Goal: Information Seeking & Learning: Learn about a topic

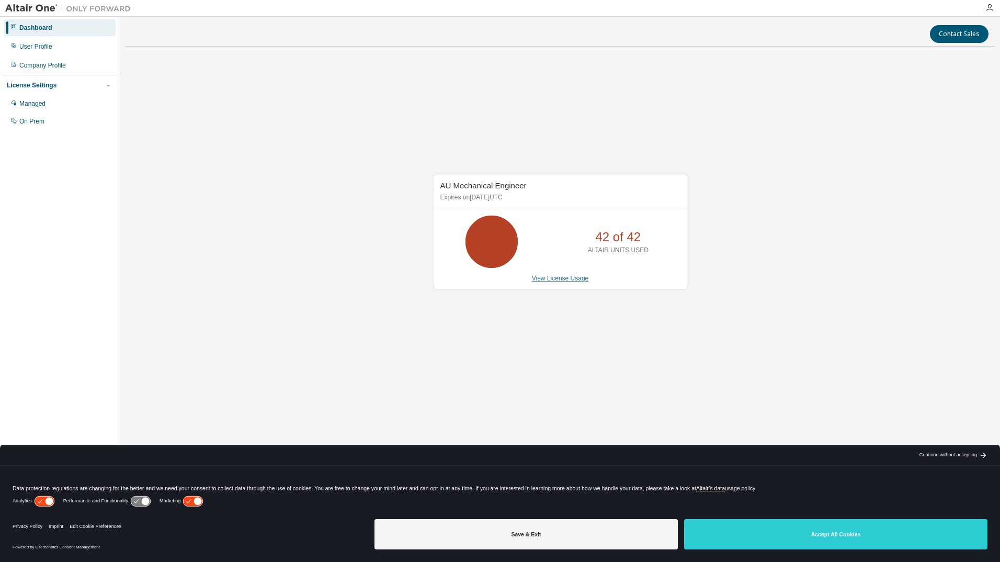
click at [555, 279] on link "View License Usage" at bounding box center [560, 278] width 57 height 7
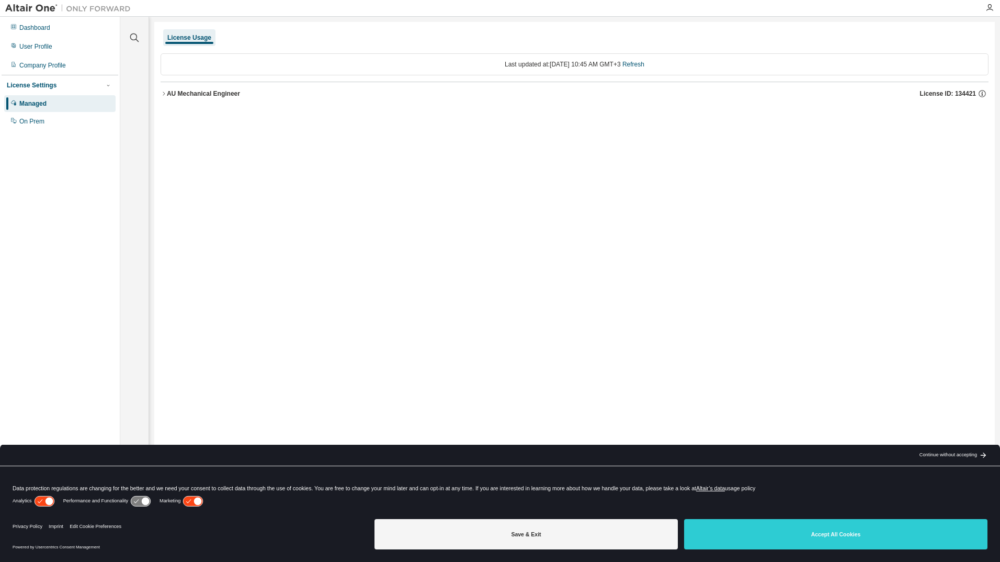
click at [164, 93] on icon "button" at bounding box center [164, 94] width 6 height 6
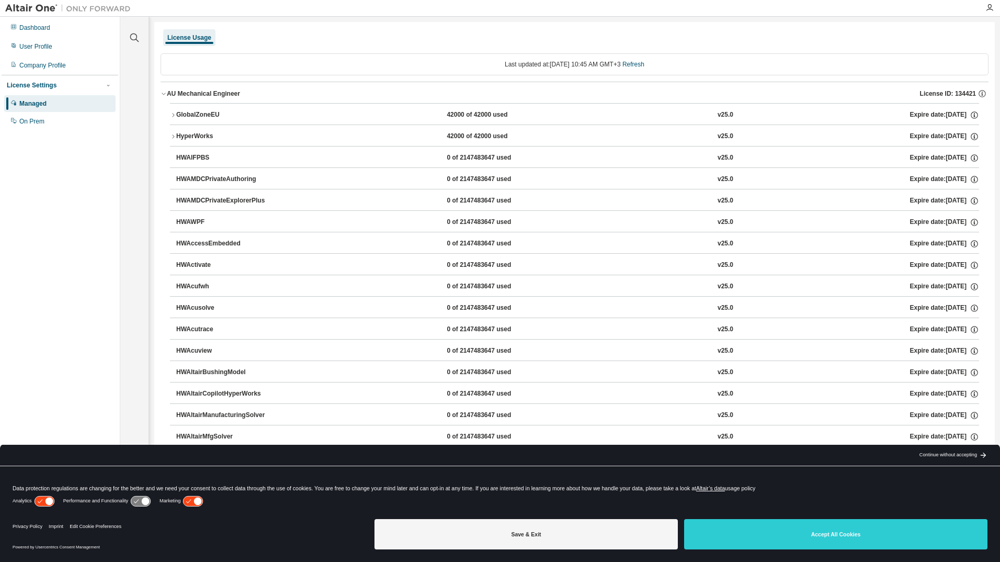
click at [170, 112] on icon "button" at bounding box center [173, 115] width 6 height 6
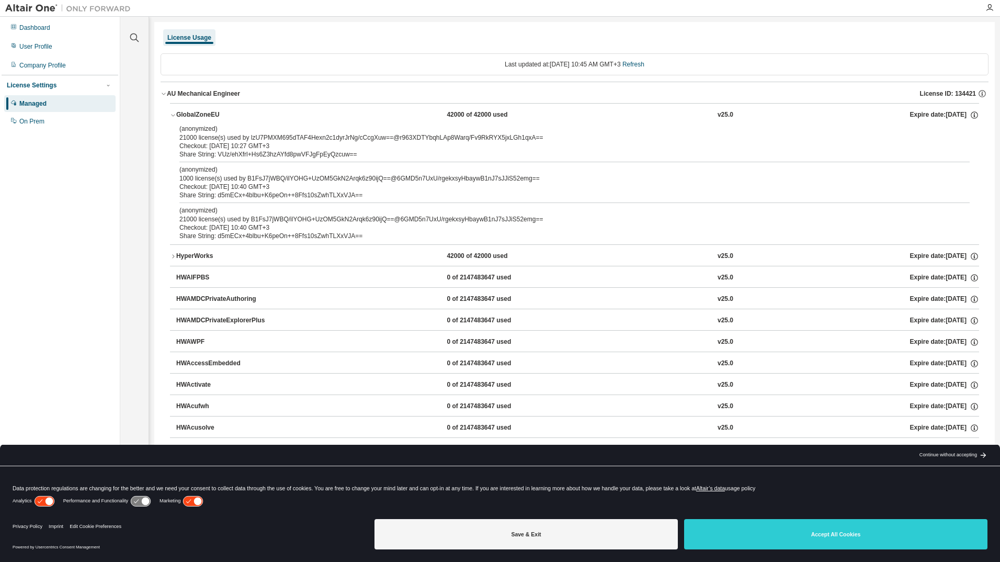
drag, startPoint x: 247, startPoint y: 135, endPoint x: 537, endPoint y: 145, distance: 290.0
click at [537, 145] on div "(anonymized) 21000 license(s) used by lzU7PMXM695dTAF4Hexn2c1dyrJrNg/cCcgXuw==@…" at bounding box center [561, 138] width 765 height 26
drag, startPoint x: 537, startPoint y: 145, endPoint x: 505, endPoint y: 197, distance: 61.1
click at [505, 197] on div "Share String: d5mECx+4blbu+K6peOn++8Ffs10sZwhTLXxVJA==" at bounding box center [561, 195] width 765 height 8
click at [171, 255] on icon "button" at bounding box center [173, 256] width 6 height 6
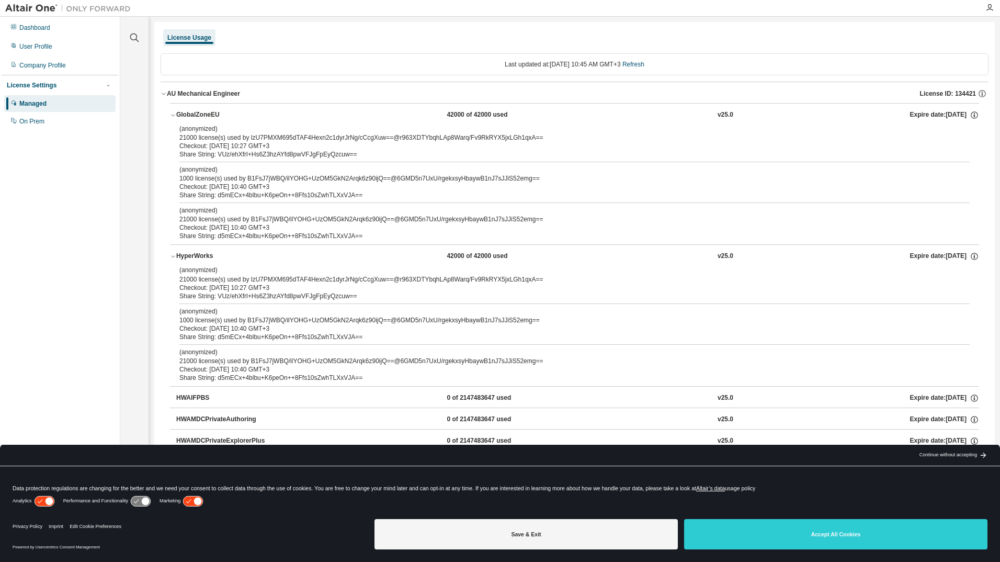
click at [229, 276] on div "(anonymized) 21000 license(s) used by lzU7PMXM695dTAF4Hexn2c1dyrJrNg/cCcgXuw==@…" at bounding box center [561, 274] width 765 height 17
click at [309, 283] on div "(anonymized) 21000 license(s) used by lzU7PMXM695dTAF4Hexn2c1dyrJrNg/cCcgXuw==@…" at bounding box center [561, 274] width 765 height 17
click at [309, 281] on div "(anonymized) 21000 license(s) used by lzU7PMXM695dTAF4Hexn2c1dyrJrNg/cCcgXuw==@…" at bounding box center [561, 274] width 765 height 17
click at [468, 284] on div "Checkout: [DATE] 10:27 GMT+3" at bounding box center [561, 288] width 765 height 8
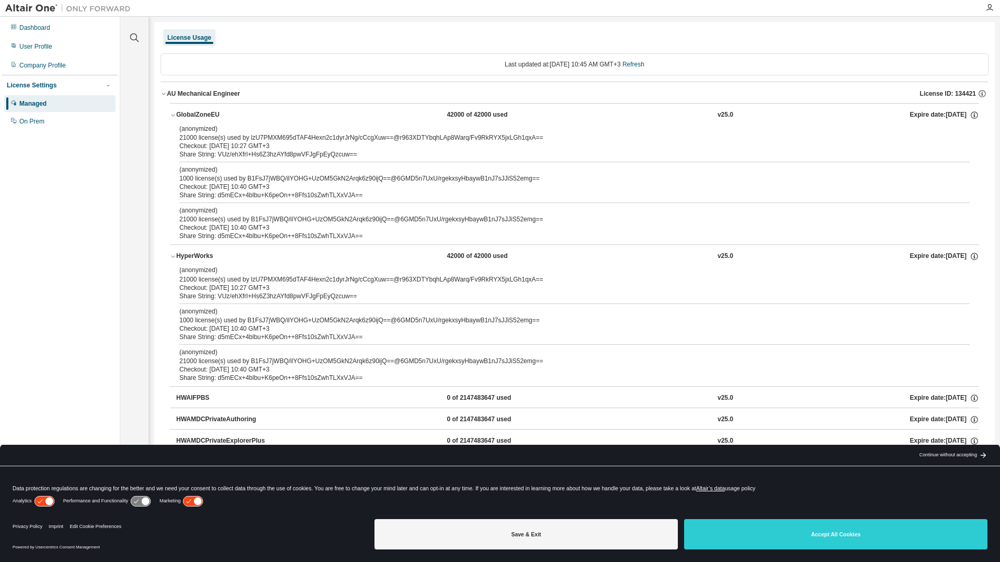
click at [260, 236] on div "Share String: d5mECx+4blbu+K6peOn++8Ffs10sZwhTLXxVJA==" at bounding box center [561, 236] width 765 height 8
drag, startPoint x: 344, startPoint y: 209, endPoint x: 234, endPoint y: 194, distance: 110.4
click at [234, 194] on div "(anonymized) 21000 license(s) used by lzU7PMXM695dTAF4Hexn2c1dyrJrNg/cCcgXuw==@…" at bounding box center [574, 185] width 809 height 120
drag, startPoint x: 234, startPoint y: 194, endPoint x: 238, endPoint y: 208, distance: 14.6
click at [238, 208] on p "(anonymized)" at bounding box center [561, 210] width 765 height 9
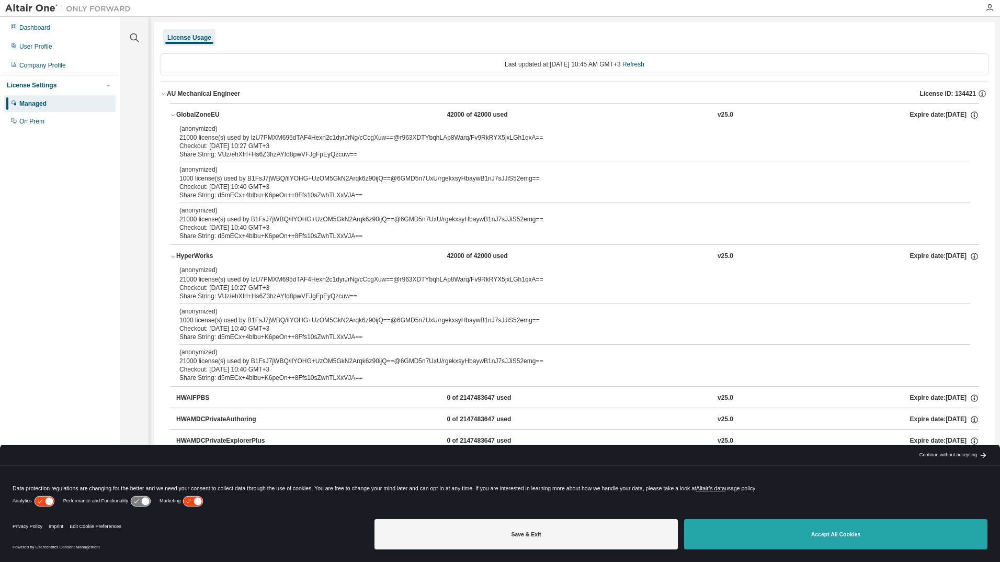
click at [776, 534] on button "Accept All Cookies" at bounding box center [835, 534] width 303 height 30
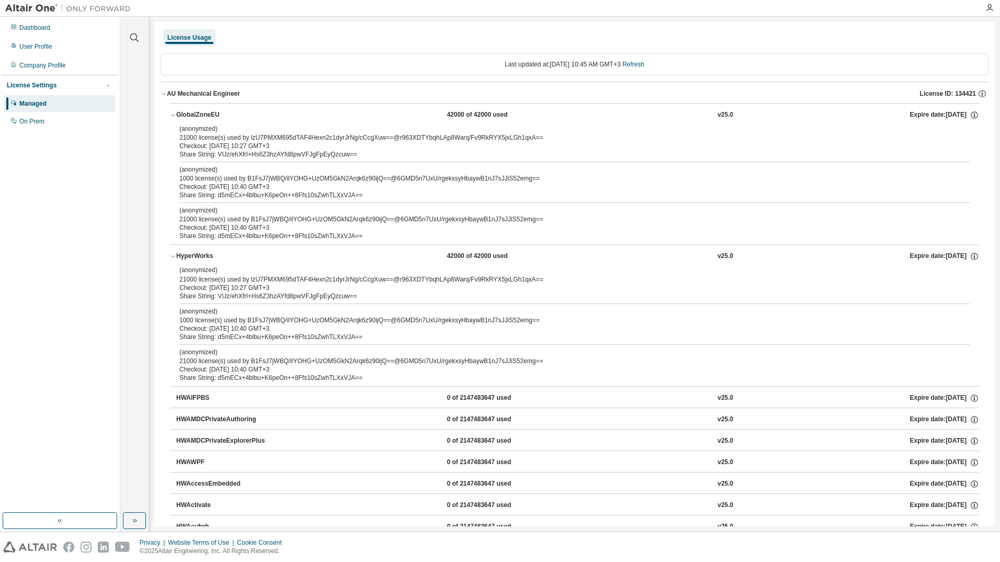
click at [174, 112] on icon "button" at bounding box center [173, 115] width 6 height 6
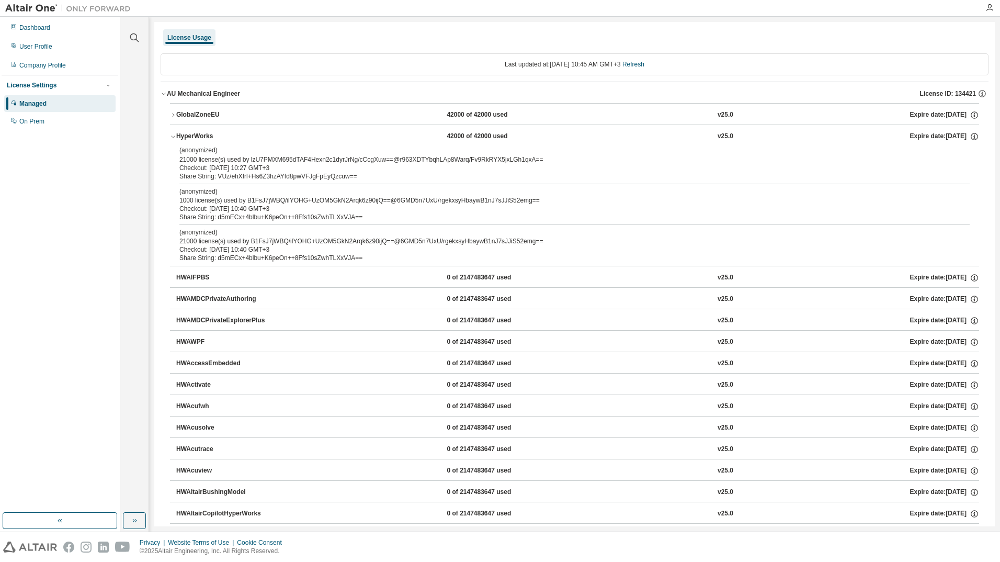
click at [172, 132] on button "HyperWorks 42000 of 42000 used v25.0 Expire date: [DATE]" at bounding box center [574, 136] width 809 height 23
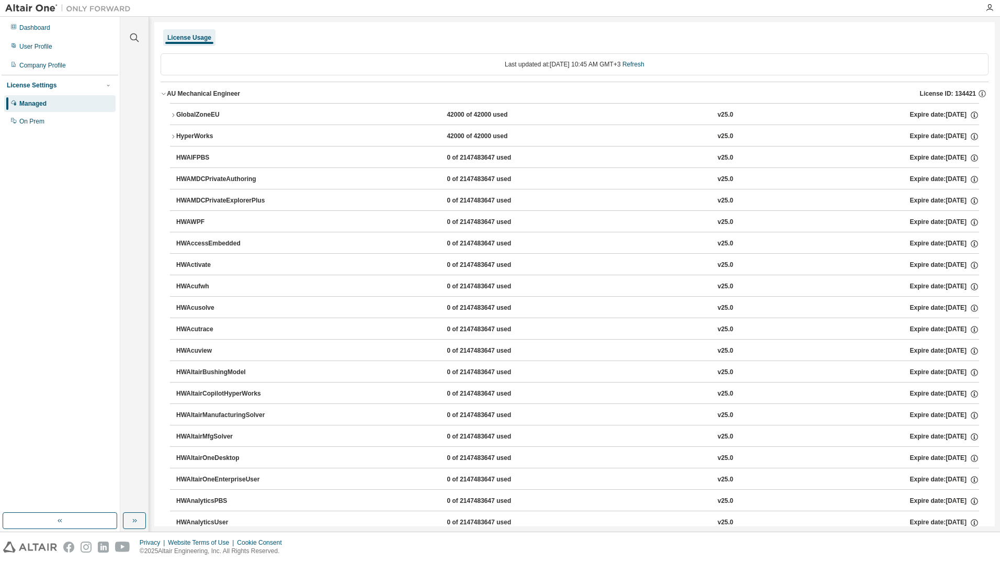
click at [172, 134] on icon "button" at bounding box center [173, 136] width 6 height 6
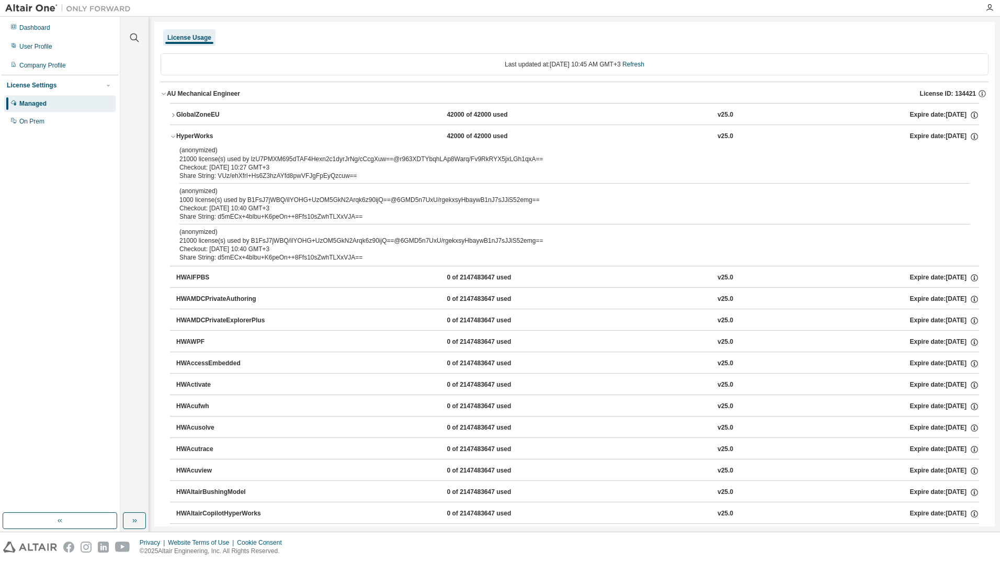
click at [178, 135] on div "HyperWorks" at bounding box center [223, 136] width 94 height 9
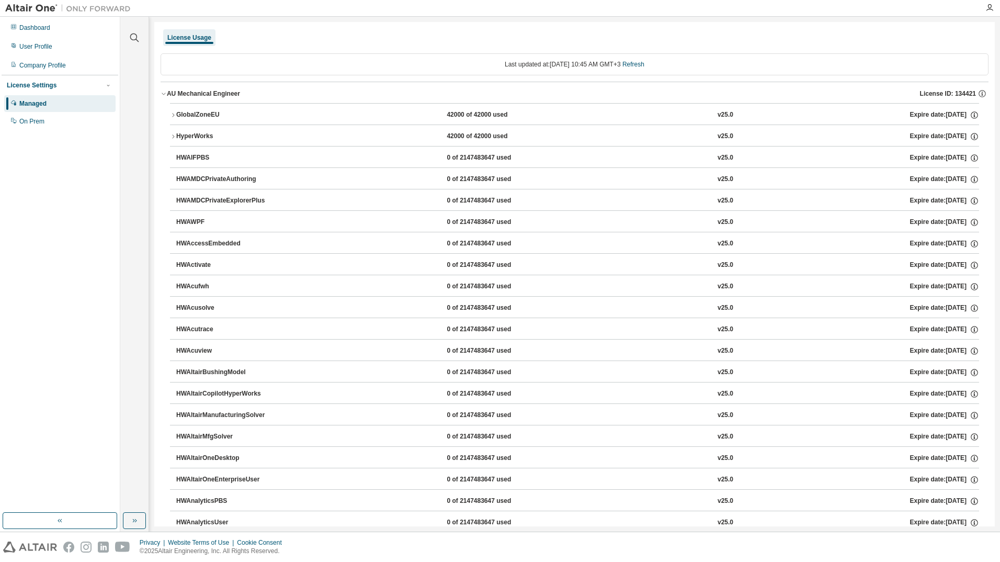
click at [185, 32] on div "License Usage" at bounding box center [189, 37] width 52 height 17
click at [185, 35] on div "License Usage" at bounding box center [189, 37] width 44 height 8
click at [48, 95] on div "License Settings Managed On Prem" at bounding box center [60, 103] width 117 height 56
click at [36, 104] on div "Managed" at bounding box center [32, 103] width 27 height 8
click at [36, 100] on div "Managed" at bounding box center [32, 103] width 27 height 8
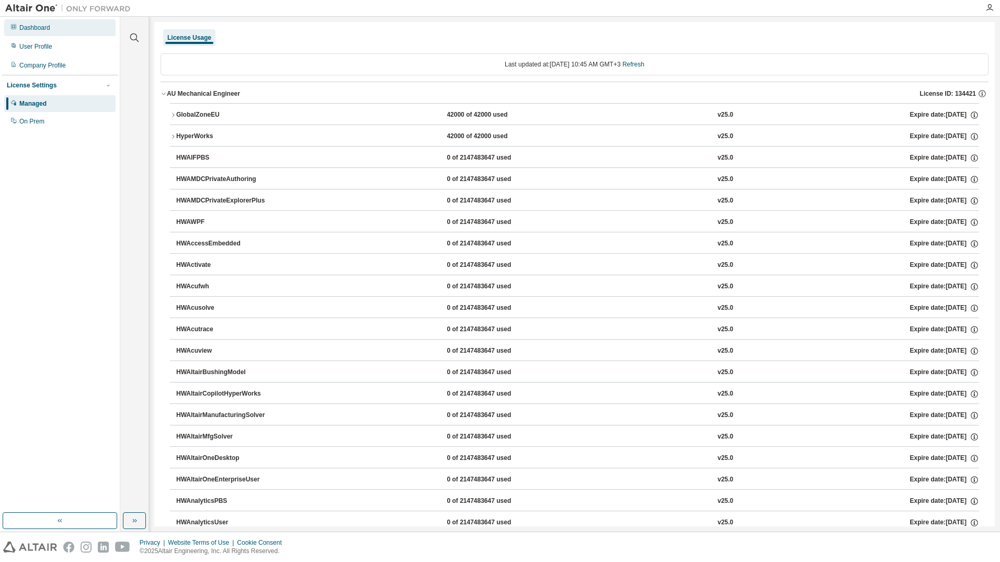
click at [43, 29] on div "Dashboard" at bounding box center [34, 28] width 31 height 8
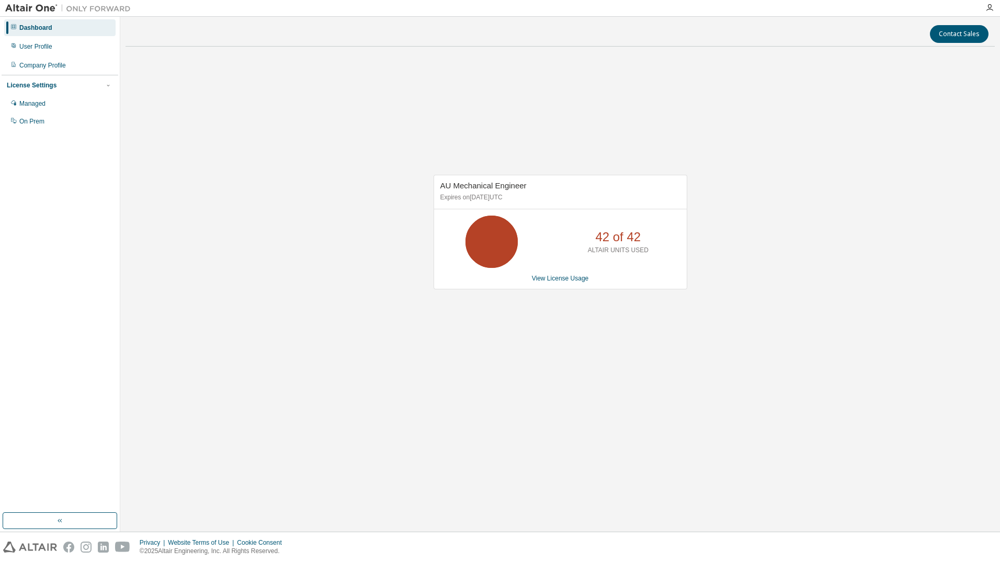
click at [505, 380] on div "AU Mechanical Engineer Expires on [DATE] UTC 42 of 42 ALTAIR UNITS USED View Li…" at bounding box center [560, 237] width 869 height 365
click at [37, 50] on div "User Profile" at bounding box center [35, 46] width 33 height 8
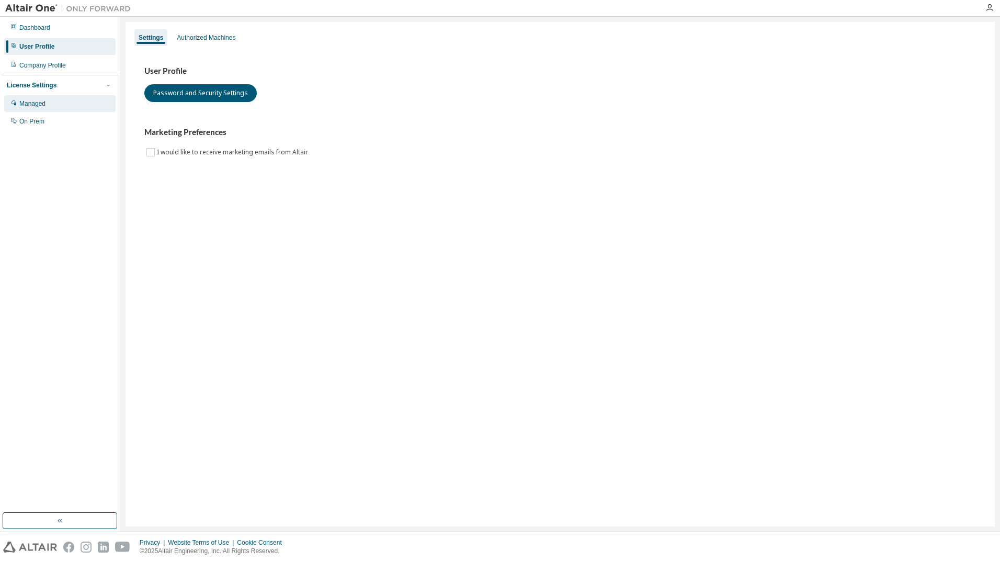
click at [43, 103] on div "Managed" at bounding box center [32, 103] width 26 height 8
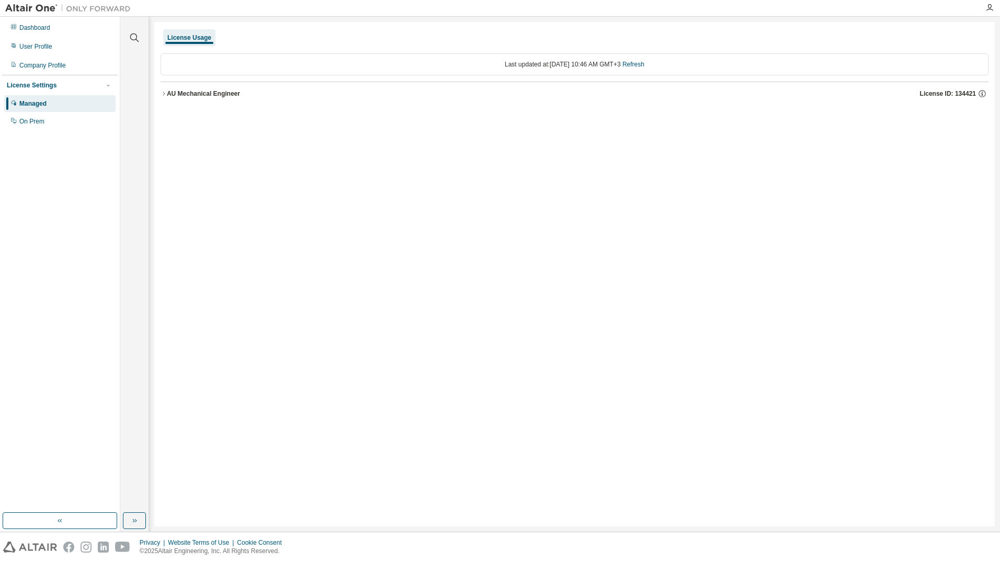
click at [167, 94] on div "AU Mechanical Engineer" at bounding box center [203, 93] width 73 height 8
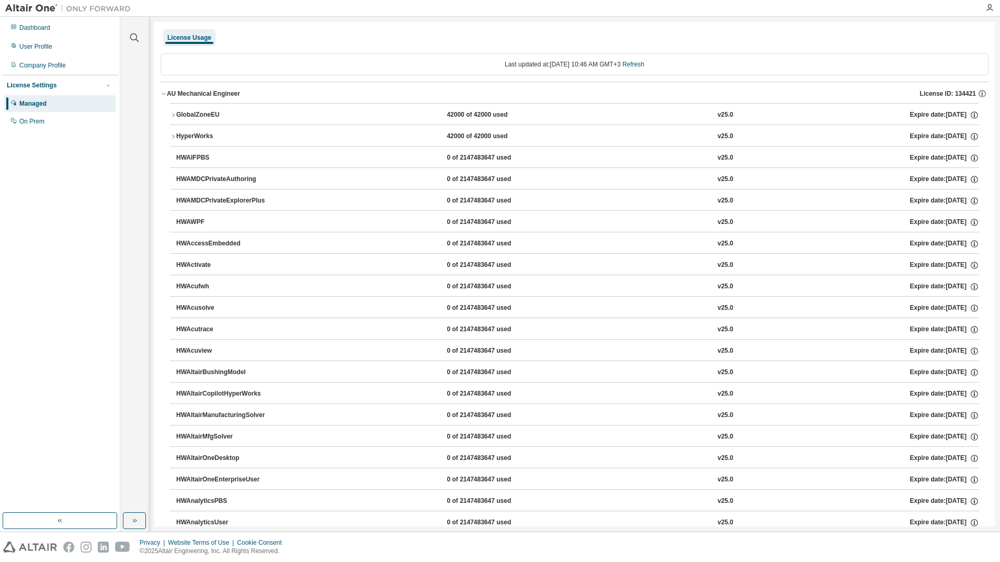
click at [173, 112] on icon "button" at bounding box center [173, 115] width 6 height 6
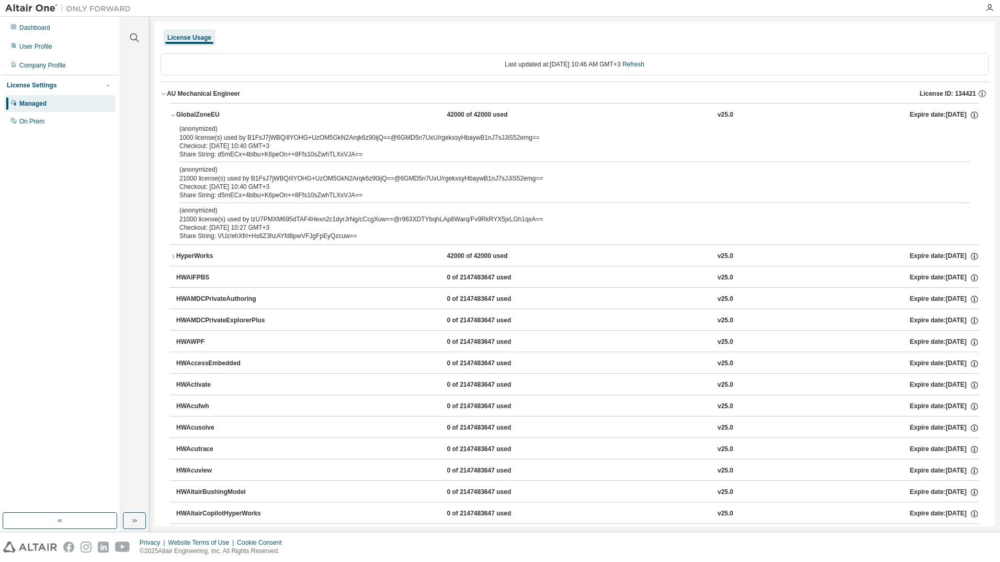
click at [239, 139] on div "(anonymized) 1000 license(s) used by B1FsJ7jWBQ/ilYOHG+UzOM5GkN2Arqk6z90ijQ==@6…" at bounding box center [561, 133] width 765 height 17
click at [228, 157] on div "Share String: d5mECx+4blbu+K6peOn++8Ffs10sZwhTLXxVJA==" at bounding box center [561, 154] width 765 height 8
click at [970, 116] on icon "button" at bounding box center [974, 114] width 9 height 9
click at [951, 133] on p "Options: NONE" at bounding box center [946, 133] width 50 height 9
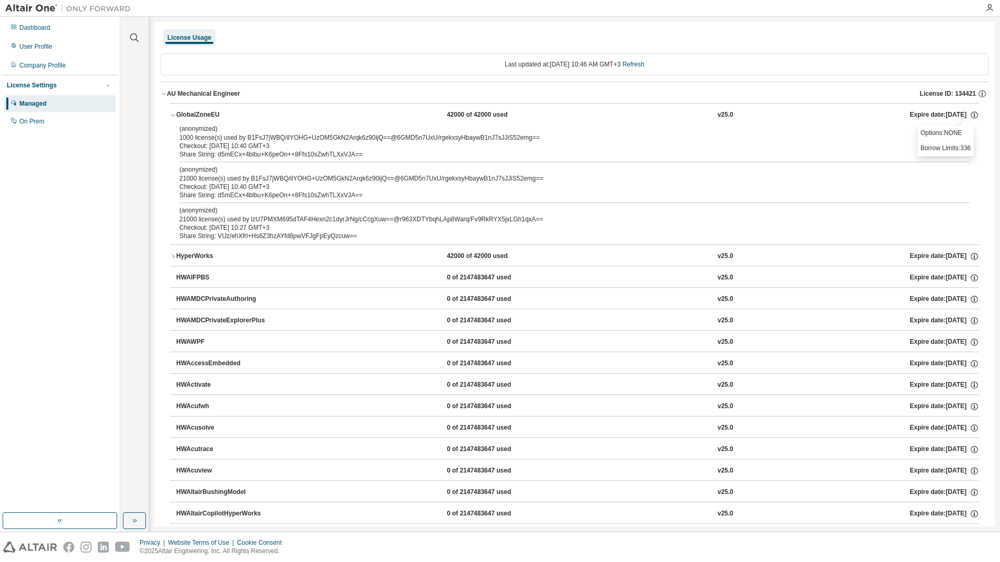
click at [193, 225] on div "Checkout: [DATE] 10:27 GMT+3" at bounding box center [561, 227] width 765 height 8
click at [191, 254] on div "HyperWorks" at bounding box center [223, 256] width 94 height 9
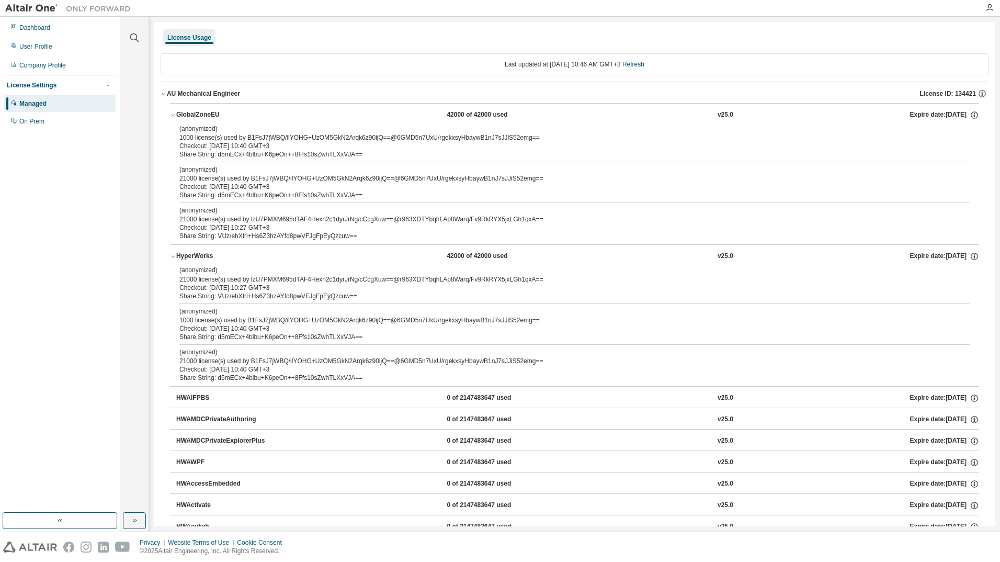
click at [201, 279] on div "(anonymized) 21000 license(s) used by lzU7PMXM695dTAF4Hexn2c1dyrJrNg/cCcgXuw==@…" at bounding box center [561, 274] width 765 height 17
drag, startPoint x: 201, startPoint y: 279, endPoint x: 195, endPoint y: 283, distance: 6.8
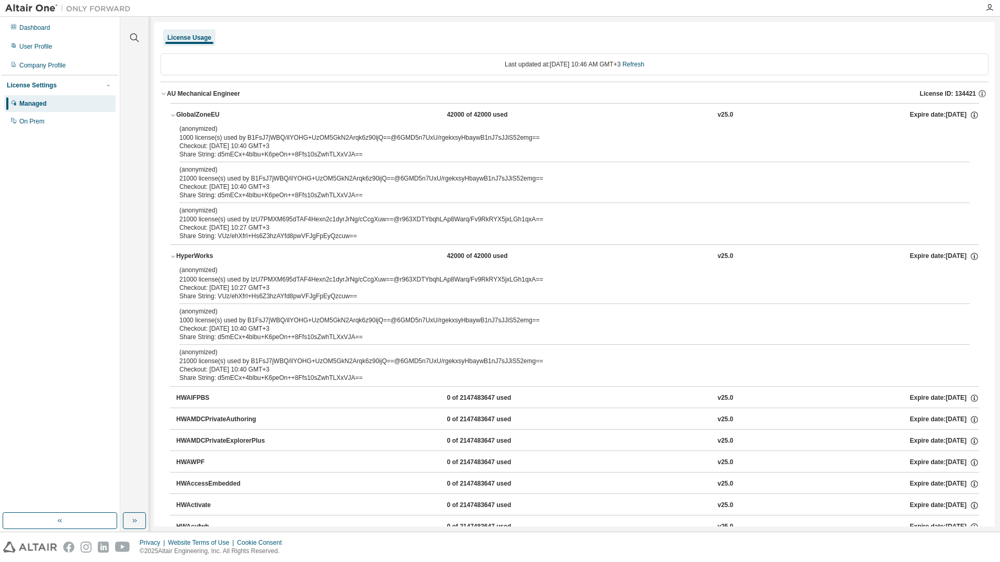
click at [195, 284] on div "Checkout: [DATE] 10:27 GMT+3" at bounding box center [561, 288] width 765 height 8
click at [59, 118] on div "On Prem" at bounding box center [59, 121] width 111 height 17
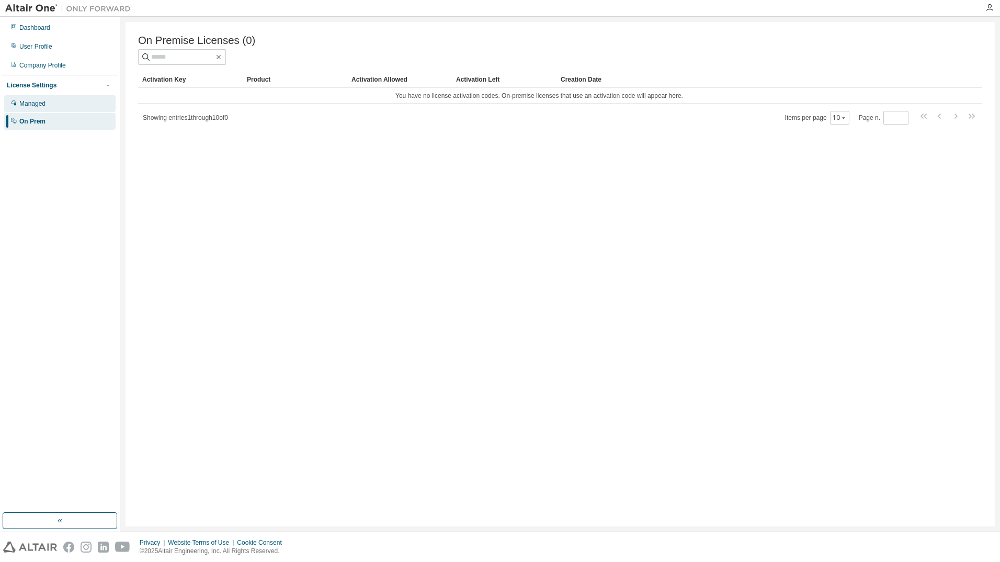
click at [63, 101] on div "Managed" at bounding box center [59, 103] width 111 height 17
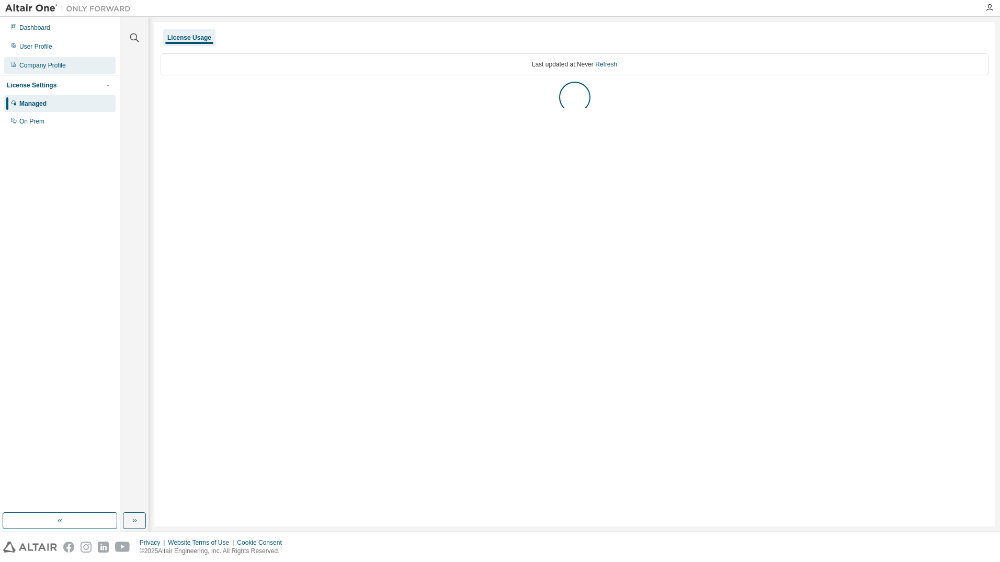
click at [62, 68] on div "Company Profile" at bounding box center [42, 65] width 47 height 8
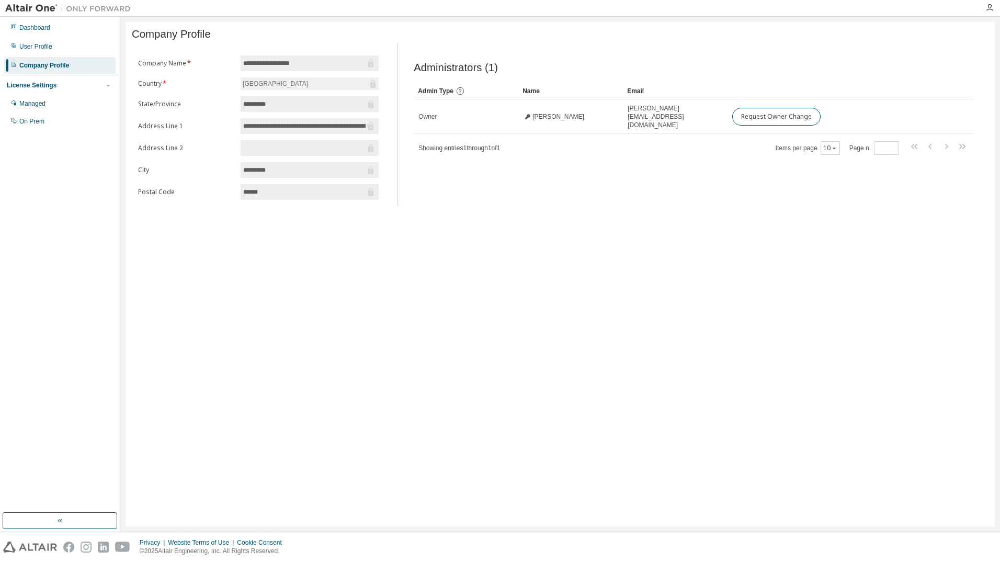
click at [49, 53] on div "User Profile" at bounding box center [59, 46] width 111 height 17
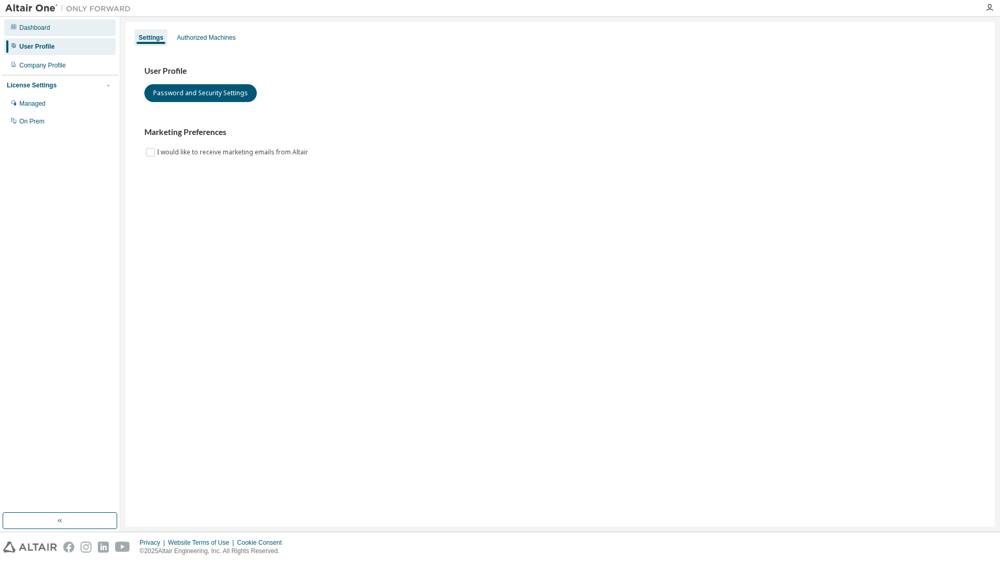
click at [39, 27] on div "Dashboard" at bounding box center [34, 28] width 31 height 8
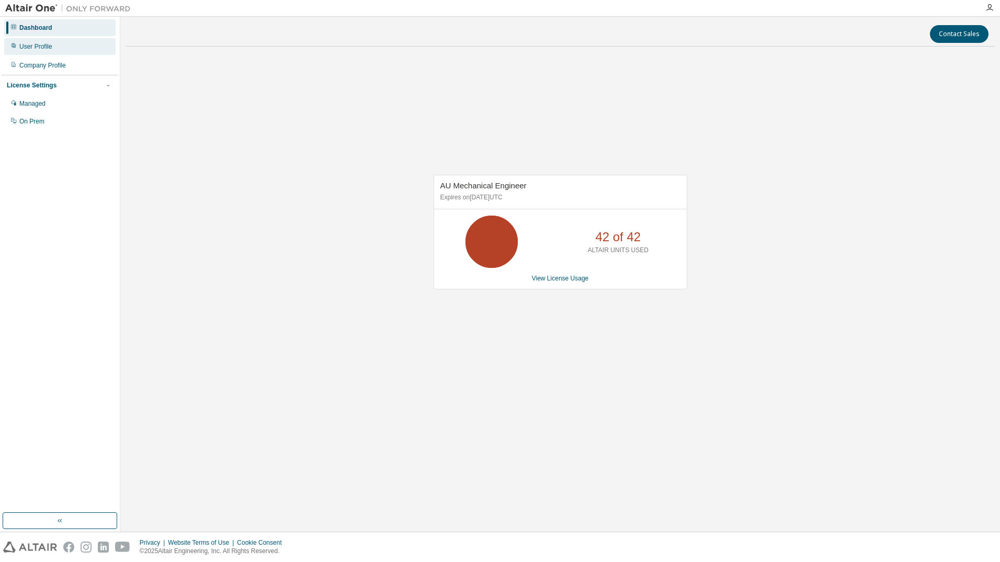
click at [48, 43] on div "User Profile" at bounding box center [35, 46] width 33 height 8
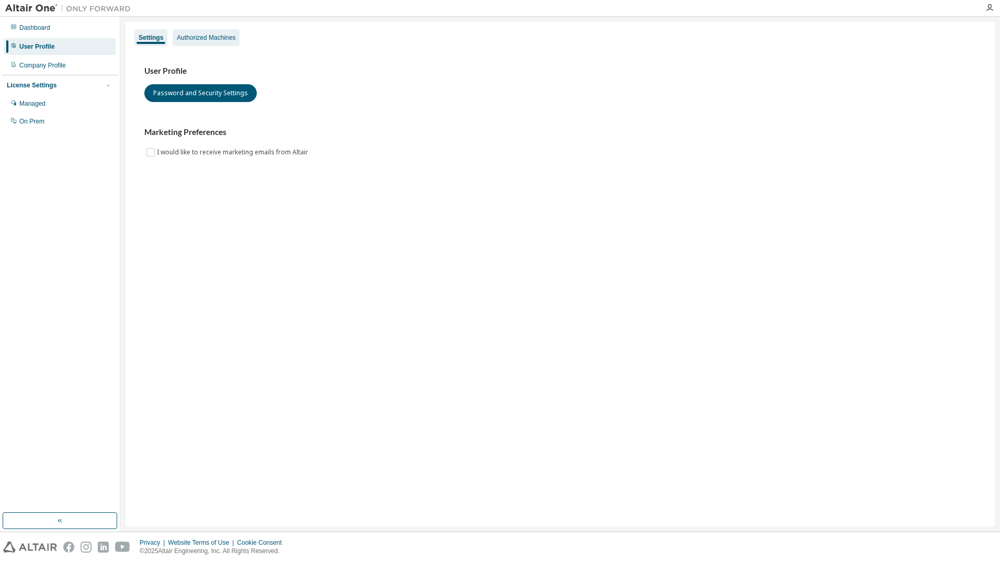
click at [201, 44] on div "Authorized Machines" at bounding box center [206, 37] width 67 height 17
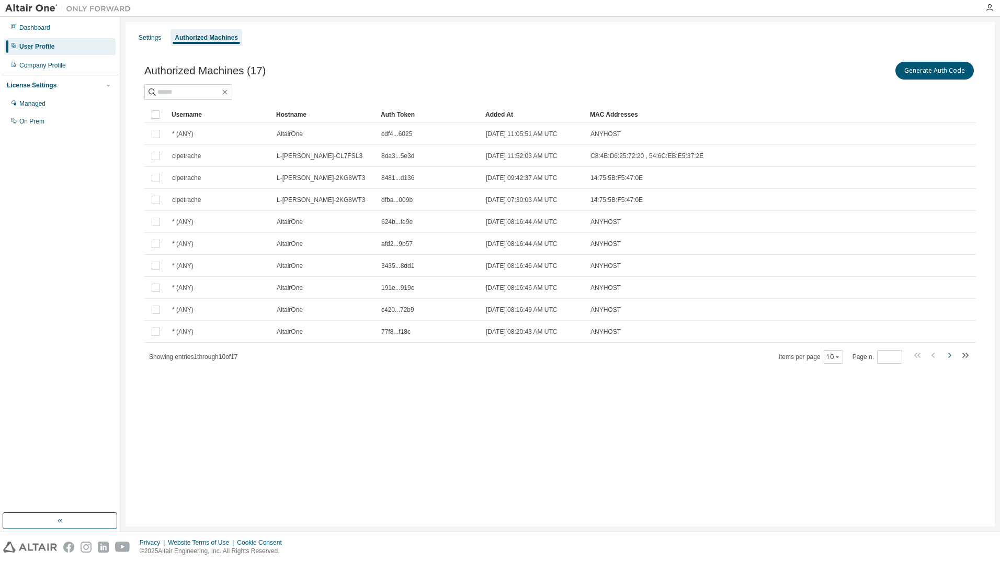
click at [952, 358] on icon "button" at bounding box center [949, 355] width 13 height 13
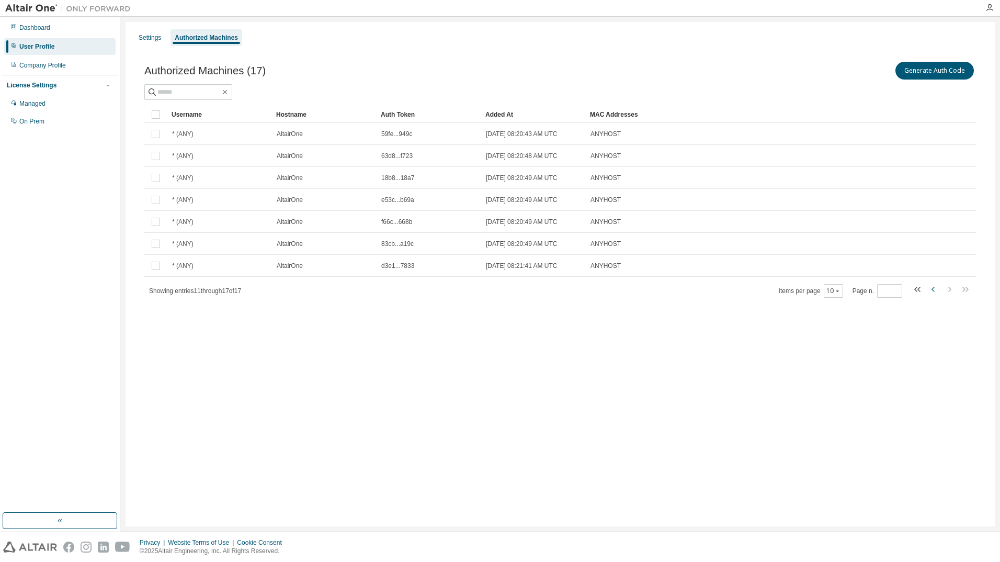
click at [933, 290] on icon "button" at bounding box center [933, 289] width 3 height 5
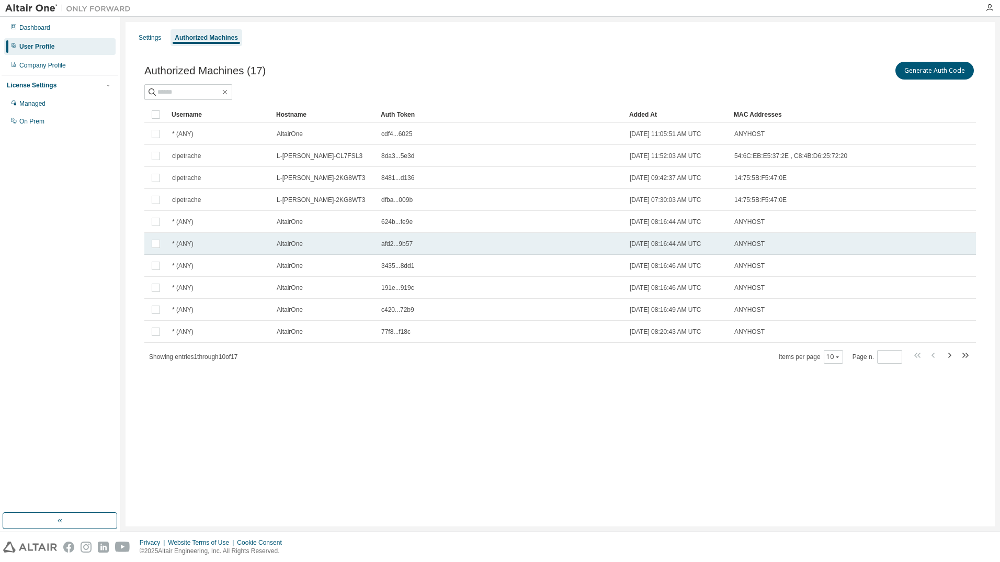
click at [398, 242] on span "afd2...9b57" at bounding box center [396, 244] width 31 height 8
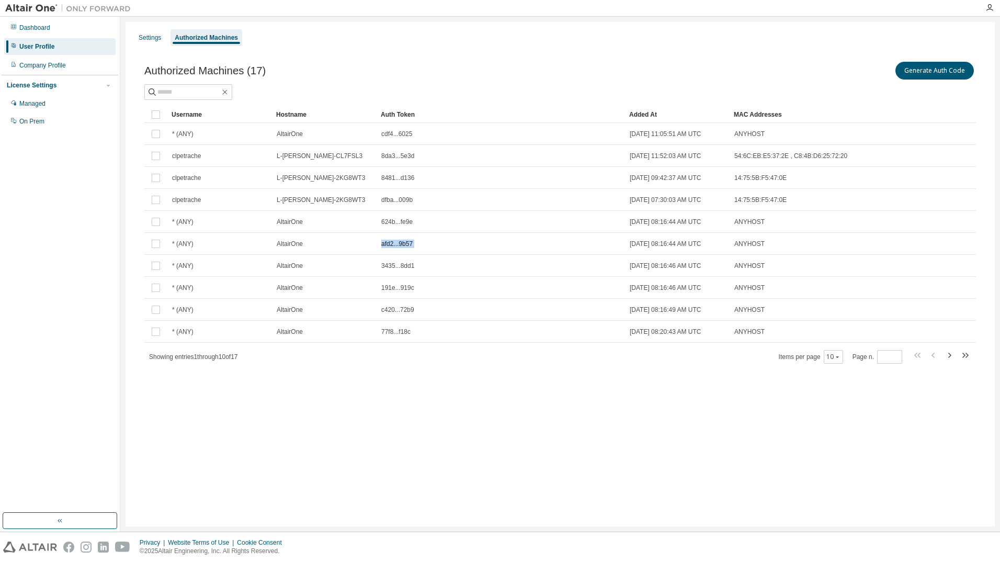
click at [398, 242] on span "afd2...9b57" at bounding box center [396, 244] width 31 height 8
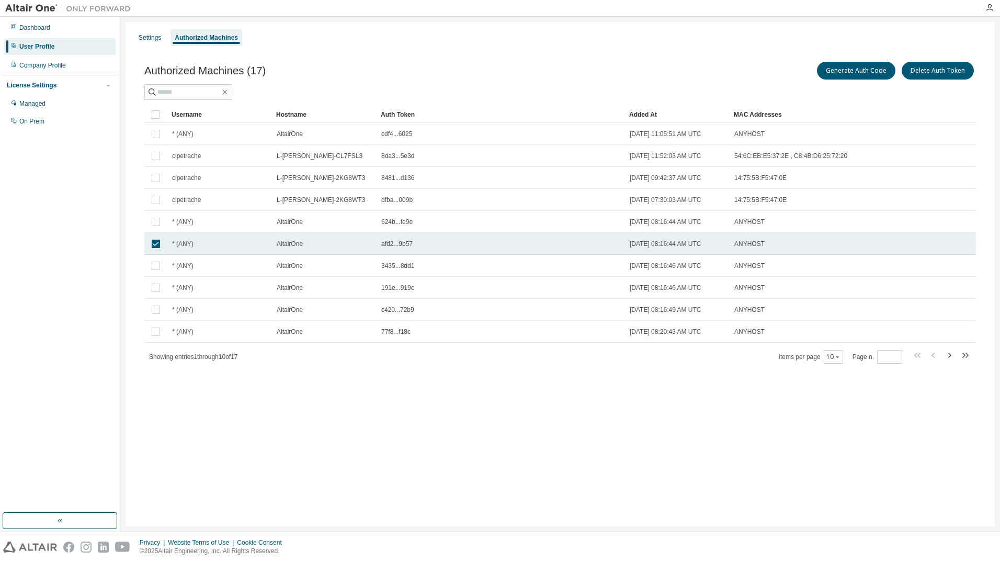
click at [389, 246] on span "afd2...9b57" at bounding box center [396, 244] width 31 height 8
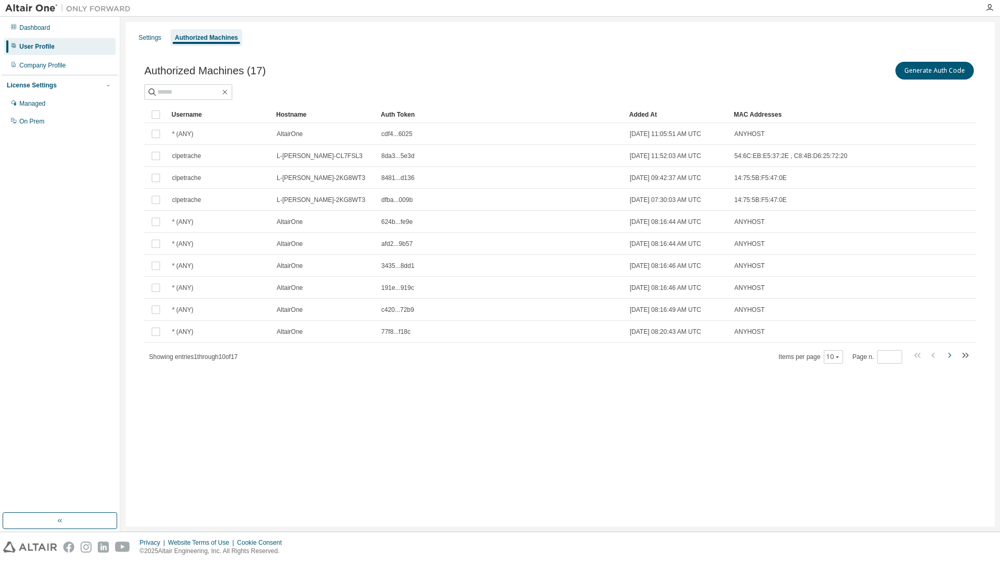
click at [950, 352] on icon "button" at bounding box center [949, 355] width 13 height 13
type input "*"
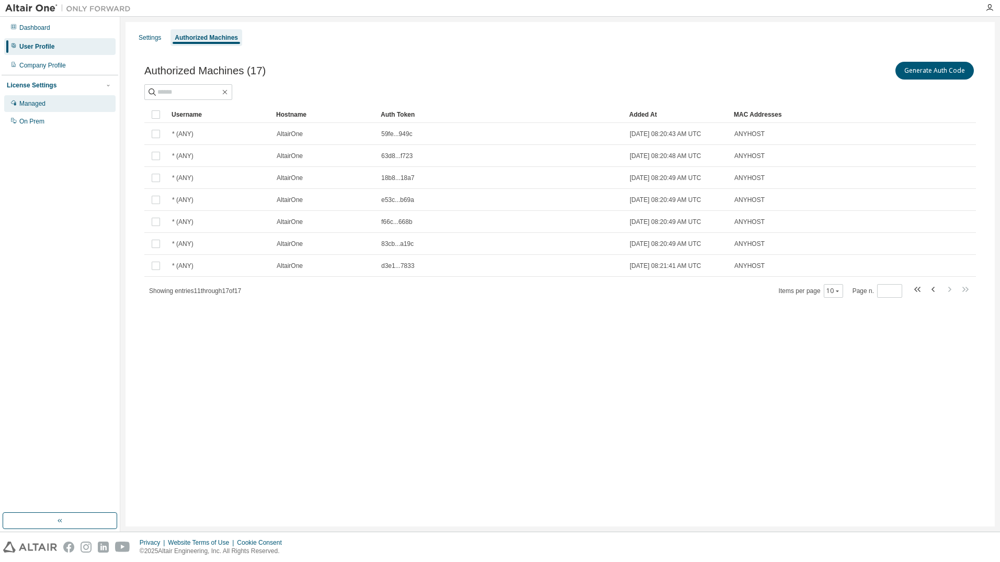
click at [39, 109] on div "Managed" at bounding box center [59, 103] width 111 height 17
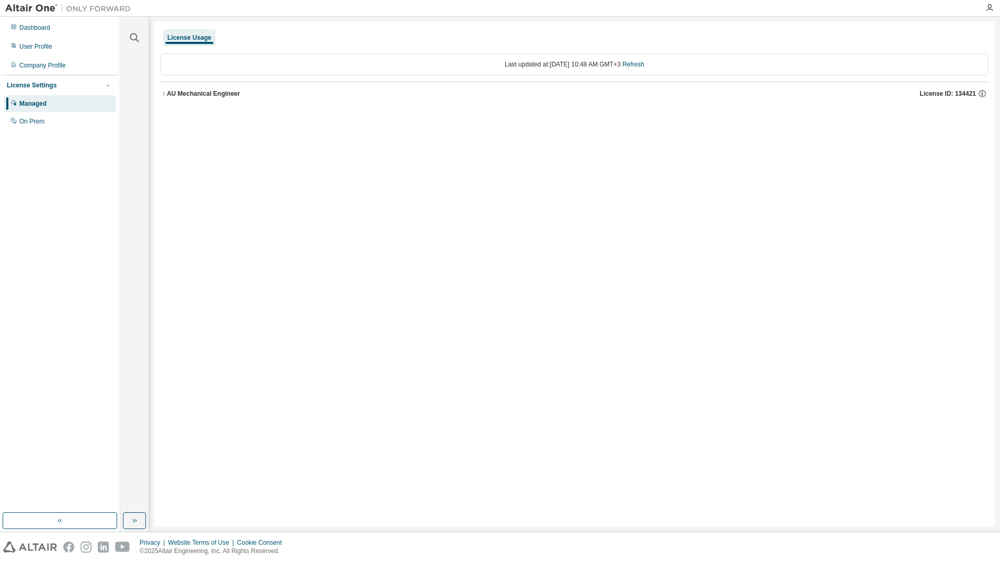
click at [164, 95] on icon "button" at bounding box center [164, 94] width 2 height 4
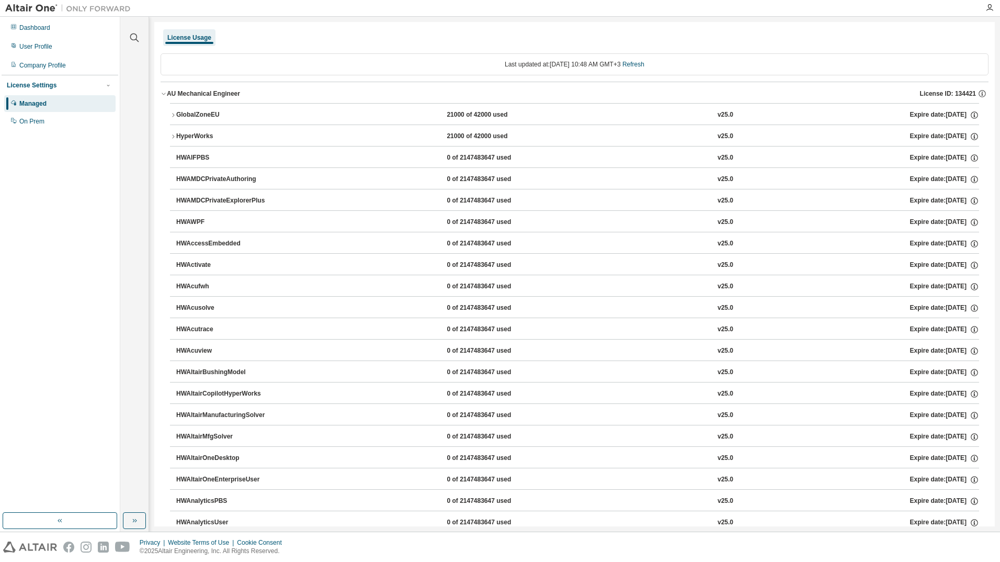
click at [173, 115] on icon "button" at bounding box center [173, 115] width 6 height 6
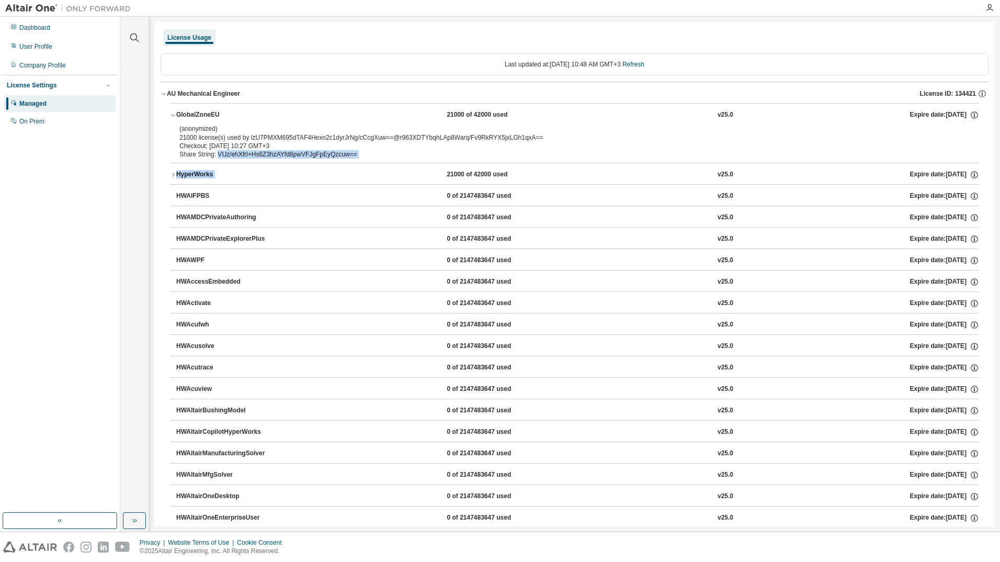
drag, startPoint x: 216, startPoint y: 156, endPoint x: 376, endPoint y: 167, distance: 161.0
click at [170, 174] on icon "button" at bounding box center [173, 175] width 6 height 6
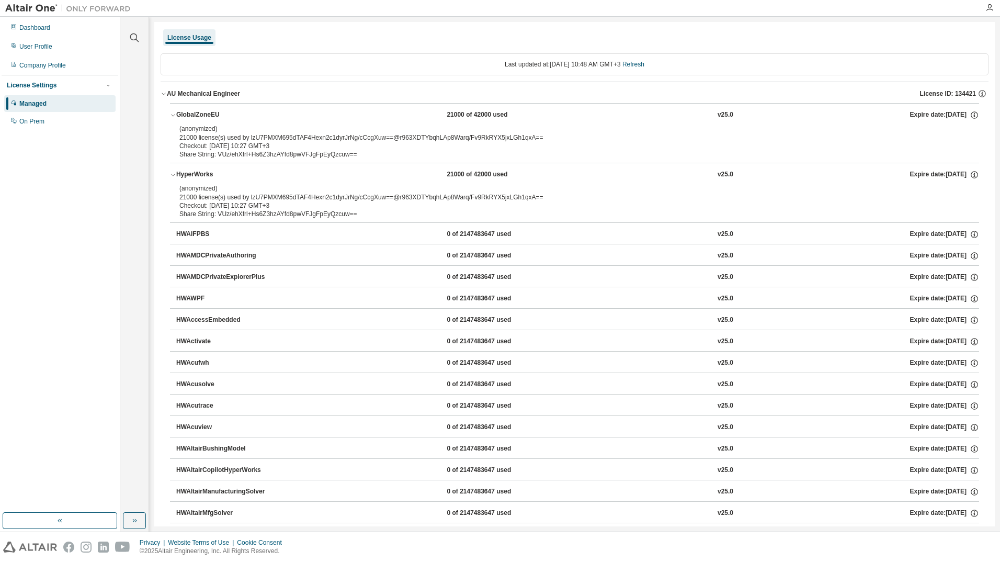
click at [379, 214] on div "Share String: VUz/ehXfrl+Hs6Z3hzAYfd8pwVFJgFpEyQzcuw==" at bounding box center [561, 214] width 765 height 8
click at [234, 205] on div "Checkout: [DATE] 10:27 GMT+3" at bounding box center [561, 205] width 765 height 8
drag, startPoint x: 234, startPoint y: 205, endPoint x: 224, endPoint y: 205, distance: 10.0
click at [224, 205] on div "Checkout: [DATE] 10:27 GMT+3" at bounding box center [561, 205] width 765 height 8
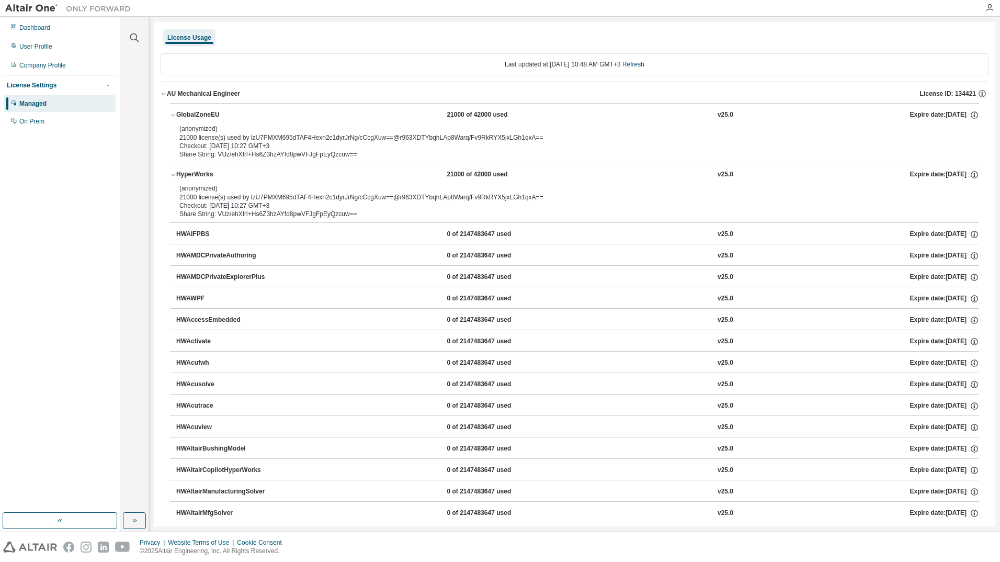
click at [224, 205] on div "Checkout: [DATE] 10:27 GMT+3" at bounding box center [561, 205] width 765 height 8
click at [335, 216] on div "Share String: VUz/ehXfrl+Hs6Z3hzAYfd8pwVFJgFpEyQzcuw==" at bounding box center [561, 214] width 765 height 8
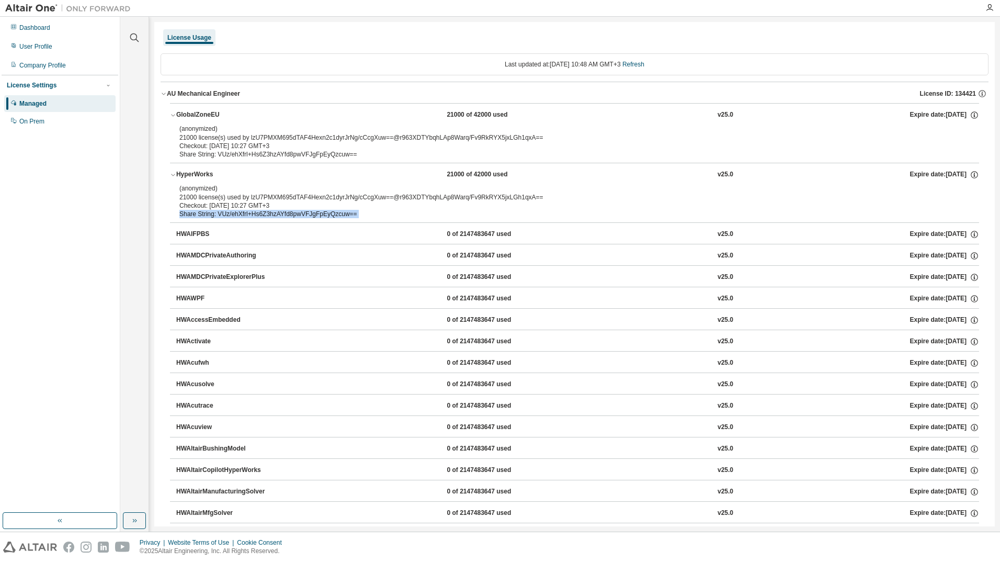
drag, startPoint x: 335, startPoint y: 216, endPoint x: 287, endPoint y: 217, distance: 48.7
click at [287, 217] on div "Share String: VUz/ehXfrl+Hs6Z3hzAYfd8pwVFJgFpEyQzcuw==" at bounding box center [561, 214] width 765 height 8
drag, startPoint x: 278, startPoint y: 206, endPoint x: 146, endPoint y: 190, distance: 132.7
click at [146, 190] on div "Clear all Collapse on share string Yes No Only used licenses Yes No Only my usa…" at bounding box center [560, 274] width 880 height 515
drag, startPoint x: 146, startPoint y: 190, endPoint x: 206, endPoint y: 201, distance: 60.1
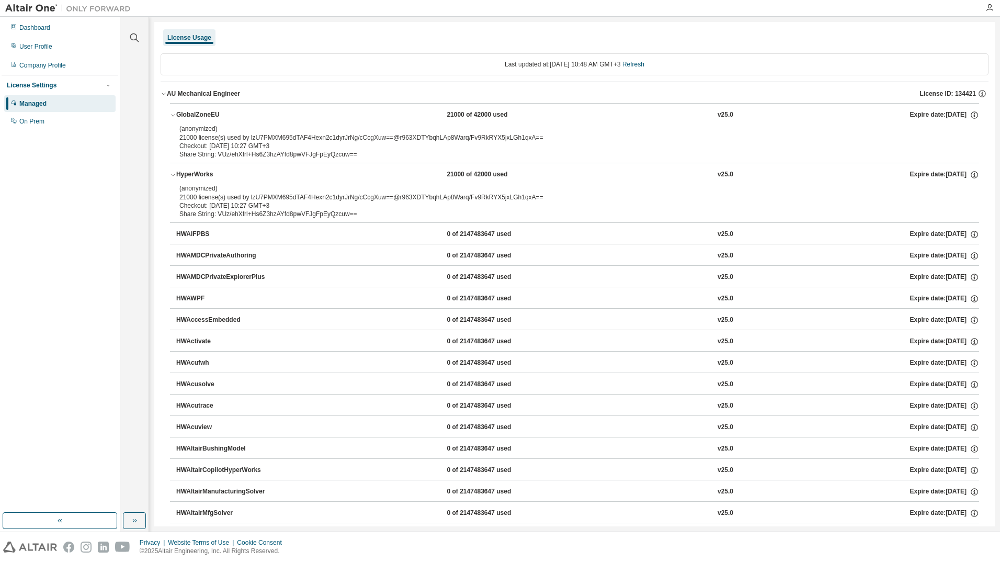
click at [206, 201] on div "Checkout: [DATE] 10:27 GMT+3" at bounding box center [561, 205] width 765 height 8
